Goal: Information Seeking & Learning: Find contact information

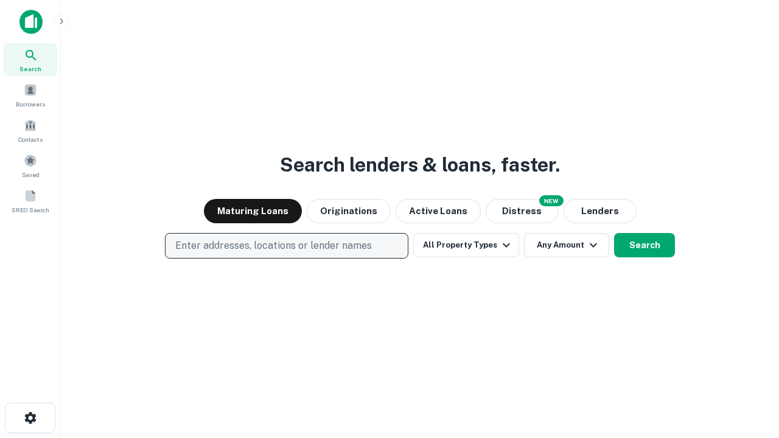
click at [286, 246] on p "Enter addresses, locations or lender names" at bounding box center [273, 245] width 196 height 15
type input "**********"
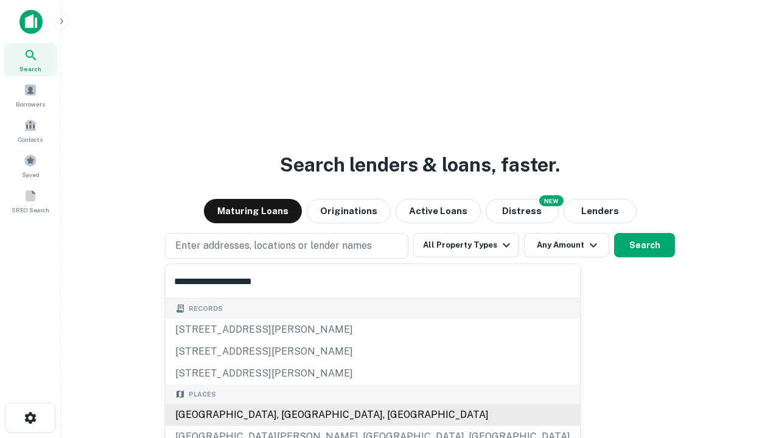
click at [291, 415] on div "[GEOGRAPHIC_DATA], [GEOGRAPHIC_DATA], [GEOGRAPHIC_DATA]" at bounding box center [372, 415] width 414 height 22
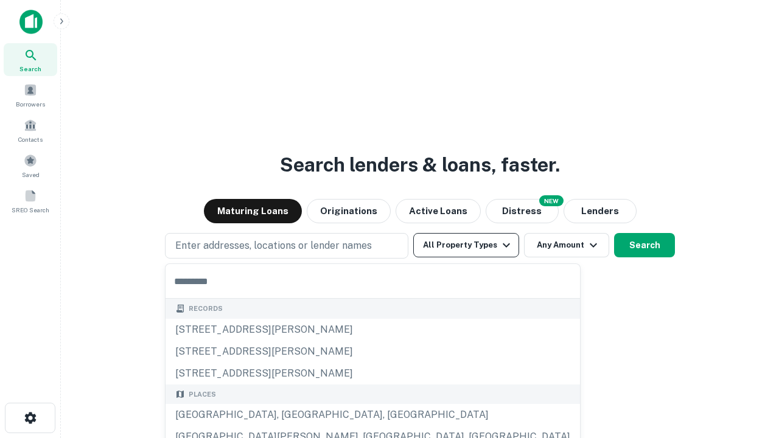
click at [466, 245] on button "All Property Types" at bounding box center [466, 245] width 106 height 24
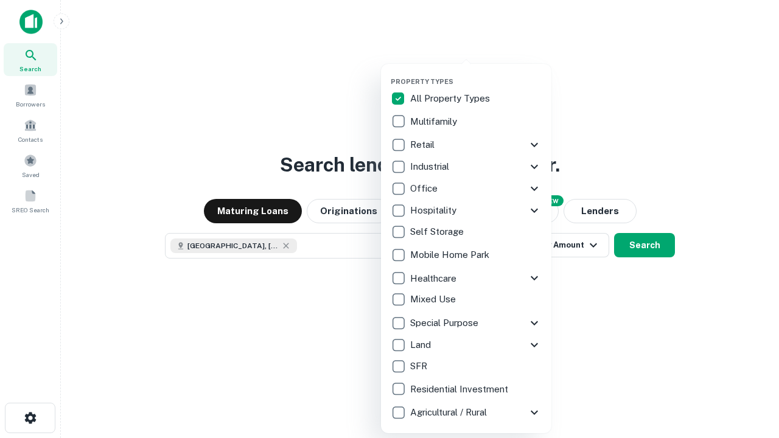
click at [476, 74] on button "button" at bounding box center [476, 74] width 170 height 1
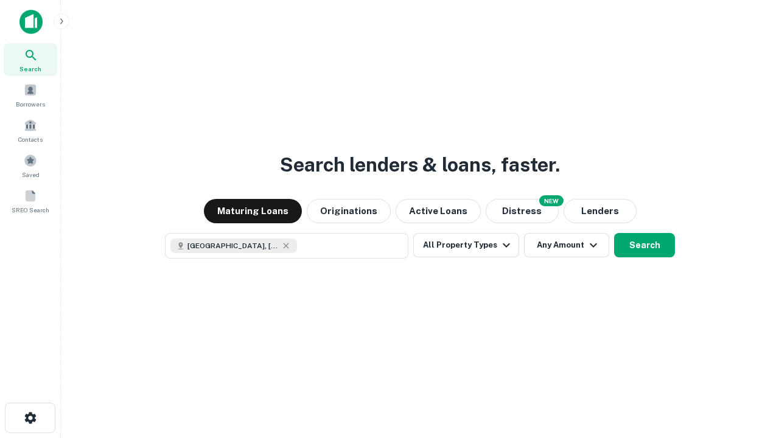
scroll to position [19, 0]
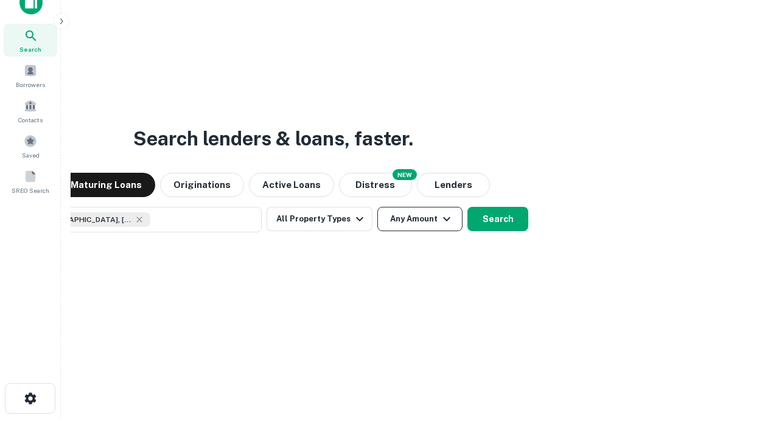
click at [377, 207] on button "Any Amount" at bounding box center [419, 219] width 85 height 24
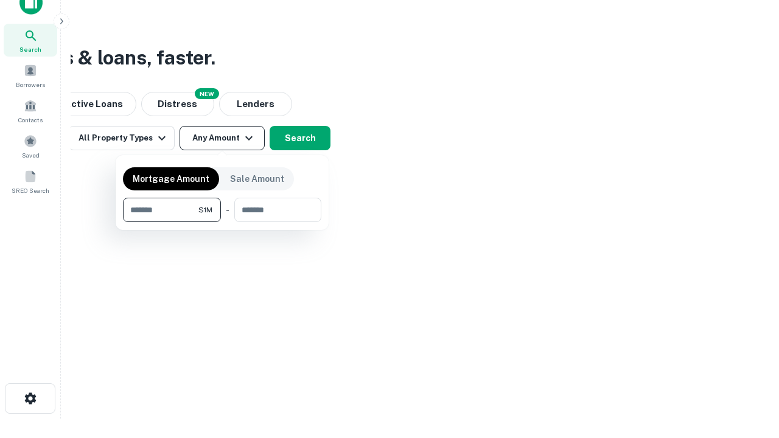
type input "*******"
click at [222, 222] on button "button" at bounding box center [222, 222] width 198 height 1
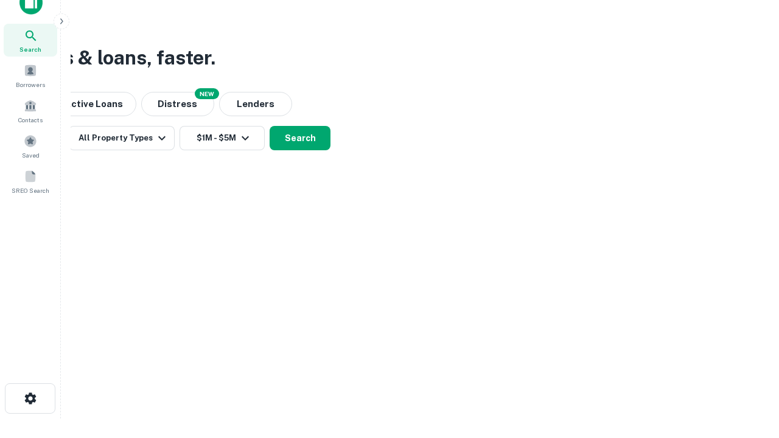
scroll to position [19, 0]
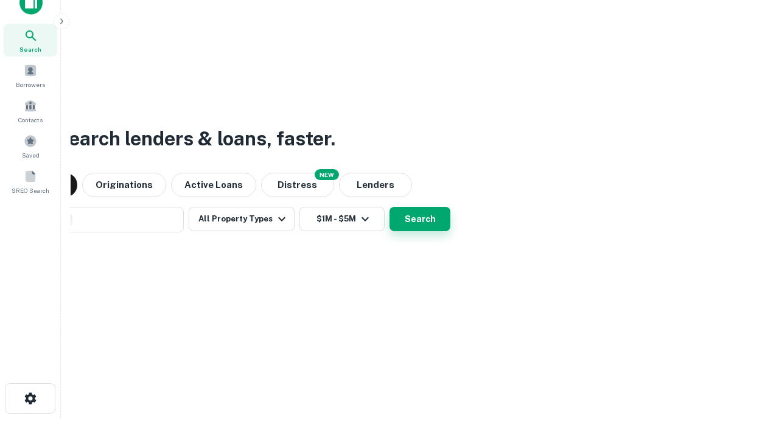
click at [389, 207] on button "Search" at bounding box center [419, 219] width 61 height 24
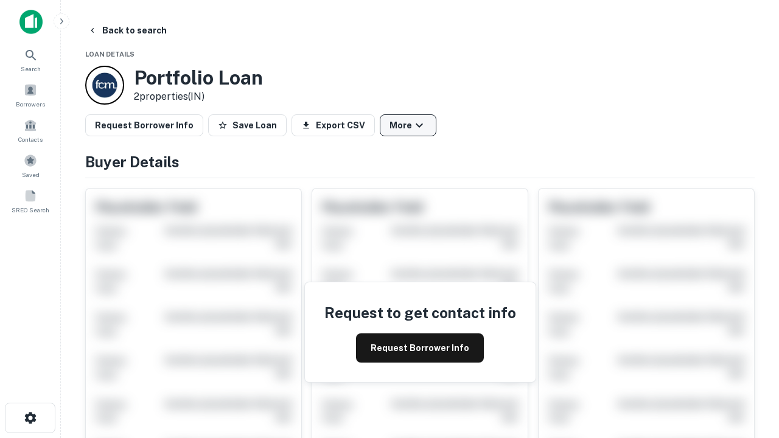
click at [408, 125] on button "More" at bounding box center [408, 125] width 57 height 22
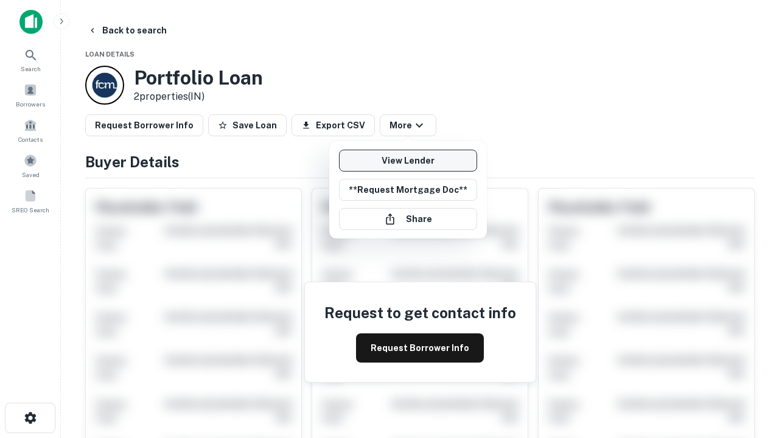
click at [408, 161] on link "View Lender" at bounding box center [408, 161] width 138 height 22
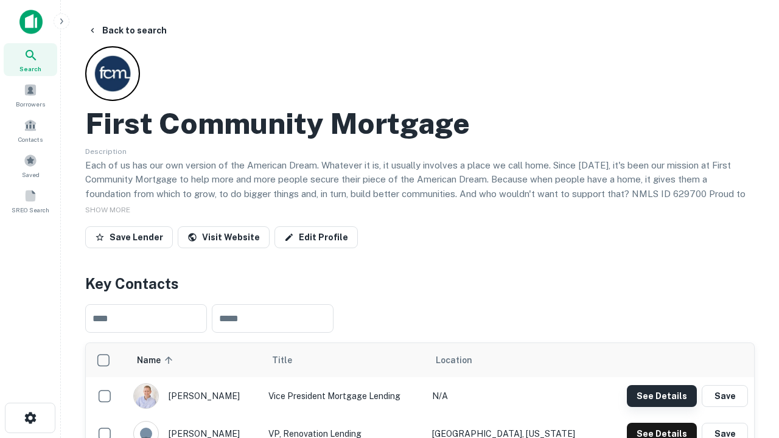
click at [661, 395] on button "See Details" at bounding box center [662, 396] width 70 height 22
click at [30, 418] on icon "button" at bounding box center [30, 418] width 15 height 15
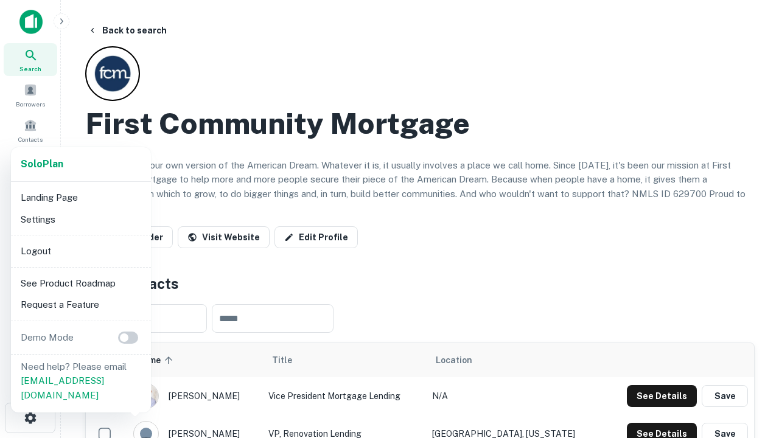
click at [80, 251] on li "Logout" at bounding box center [81, 251] width 130 height 22
